Goal: Information Seeking & Learning: Compare options

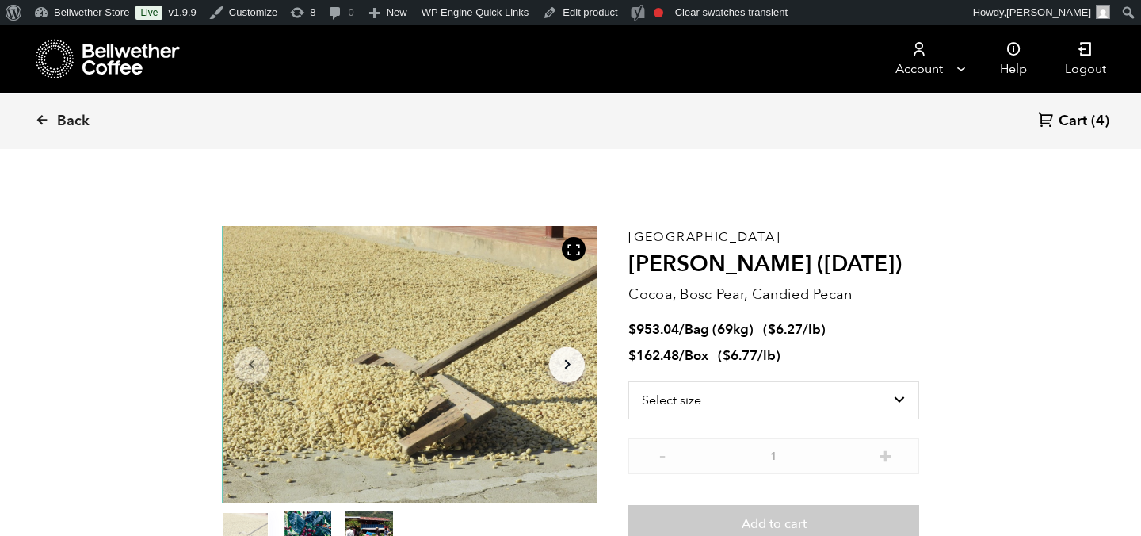
scroll to position [690, 678]
click at [73, 114] on span "Back" at bounding box center [73, 121] width 32 height 19
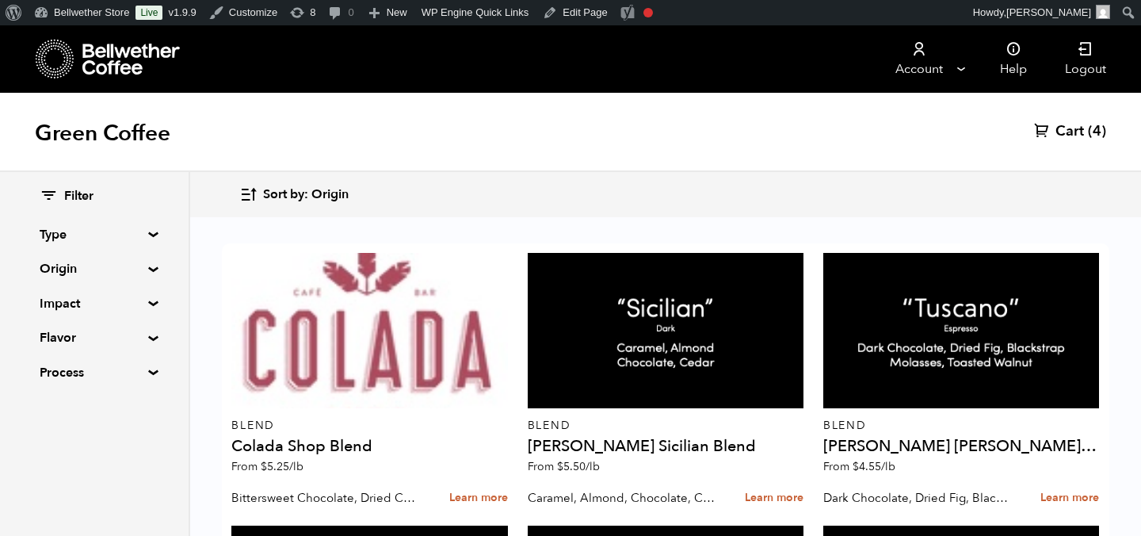
scroll to position [1748, 0]
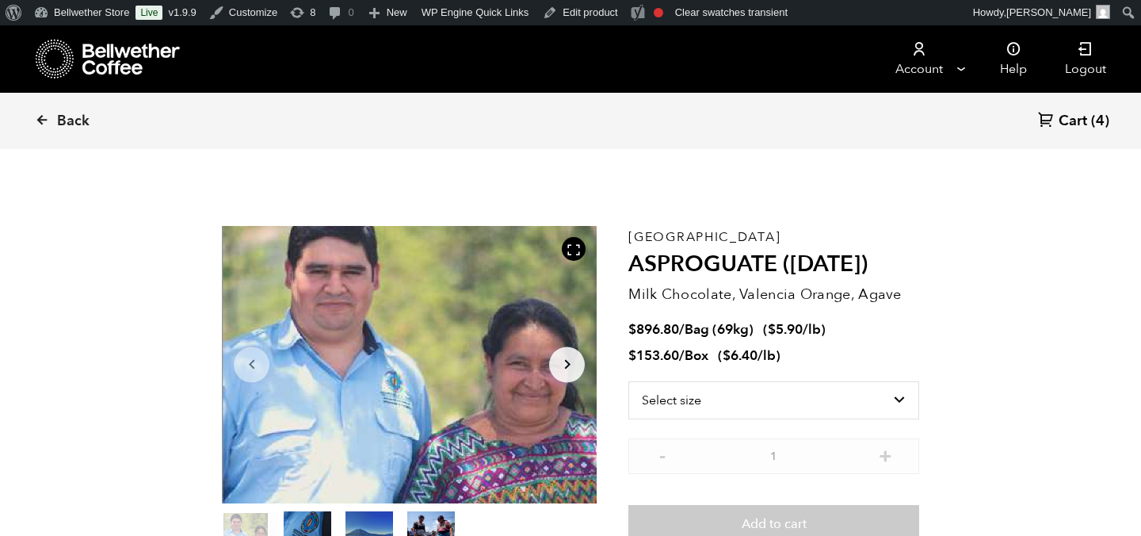
scroll to position [690, 678]
click at [60, 121] on span "Back" at bounding box center [73, 121] width 32 height 19
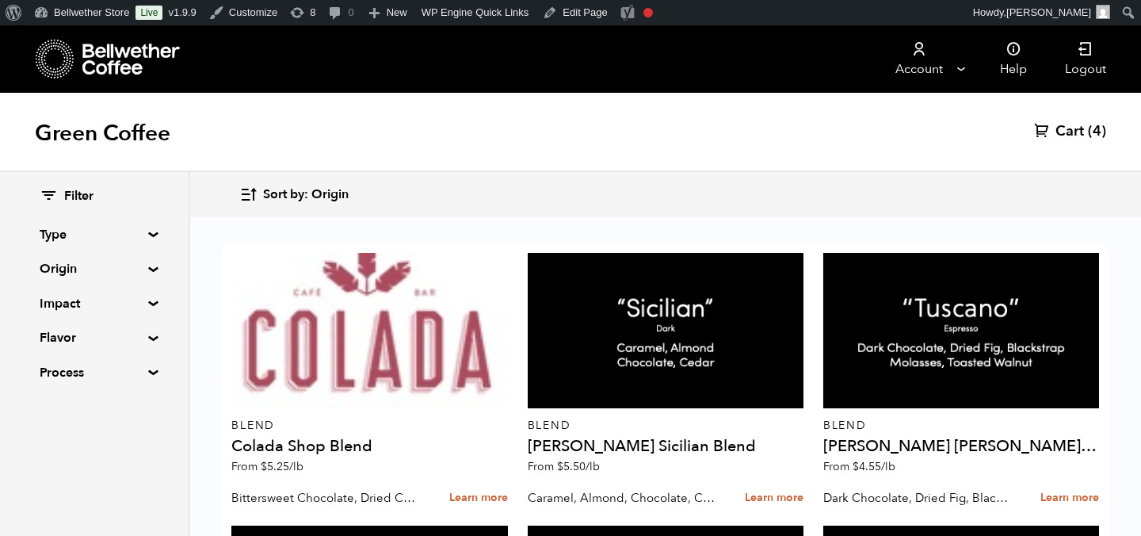
scroll to position [684, 0]
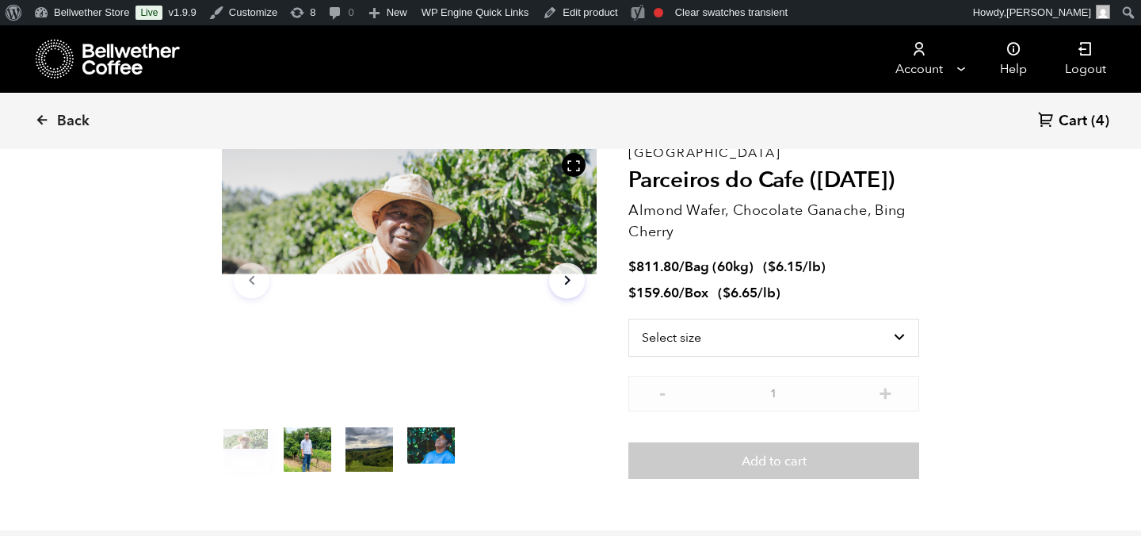
scroll to position [89, 0]
